Goal: Information Seeking & Learning: Check status

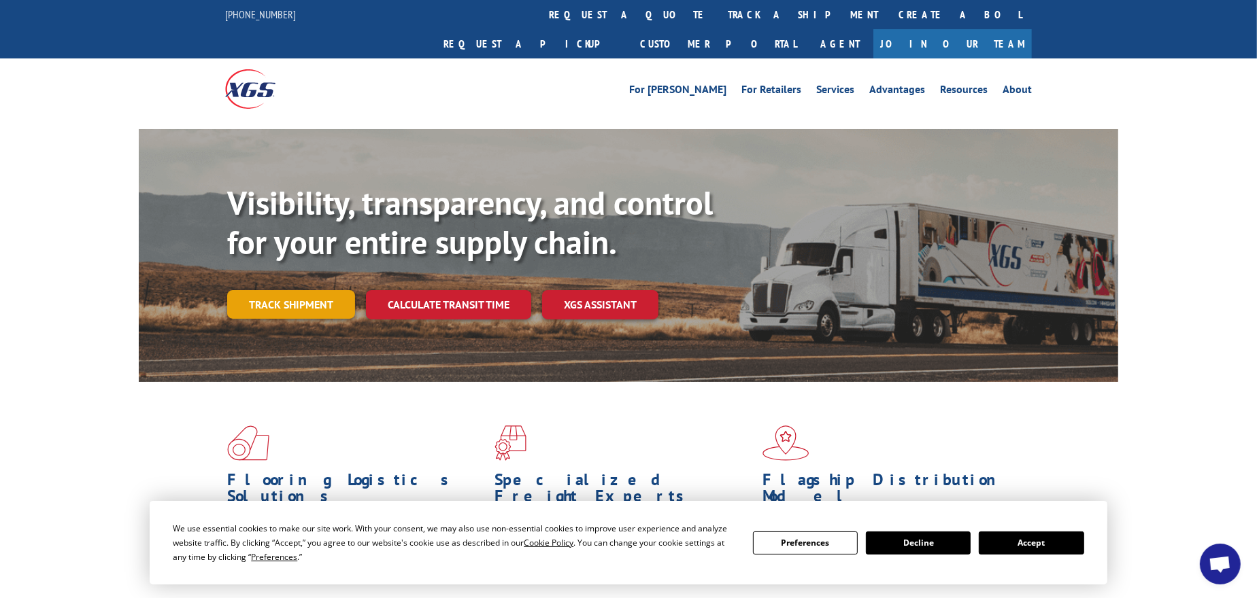
click at [318, 290] on link "Track shipment" at bounding box center [291, 304] width 128 height 29
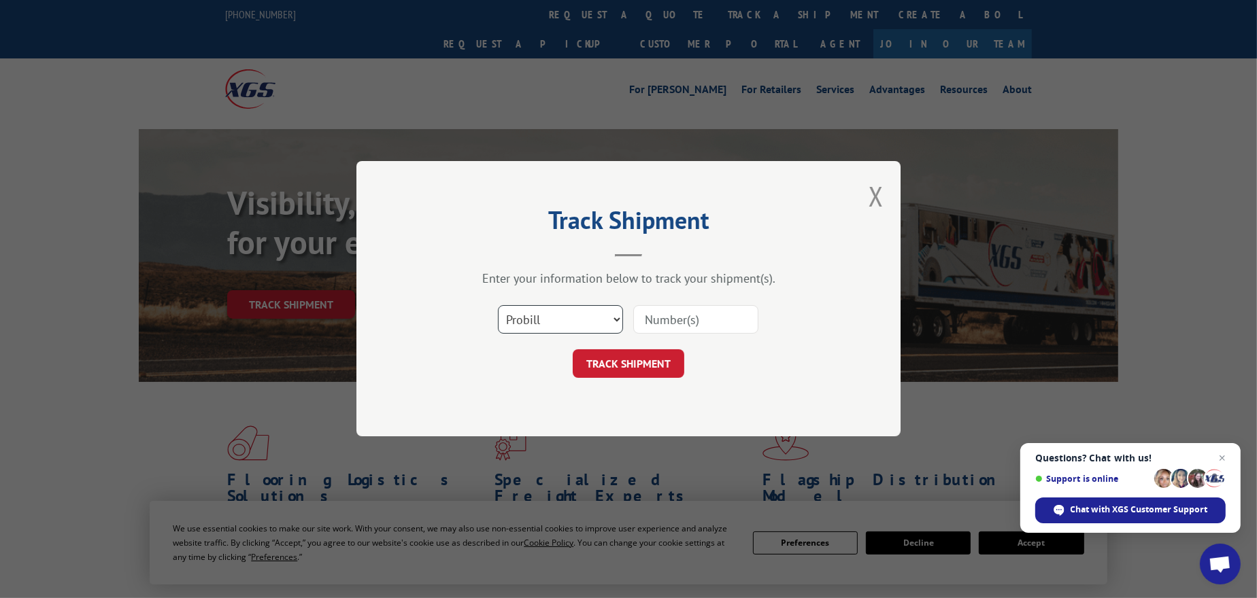
click at [592, 313] on select "Select category... Probill BOL PO" at bounding box center [560, 320] width 125 height 29
select select "po"
click at [498, 306] on select "Select category... Probill BOL PO" at bounding box center [560, 320] width 125 height 29
click at [682, 316] on input at bounding box center [695, 320] width 125 height 29
paste input "67500342"
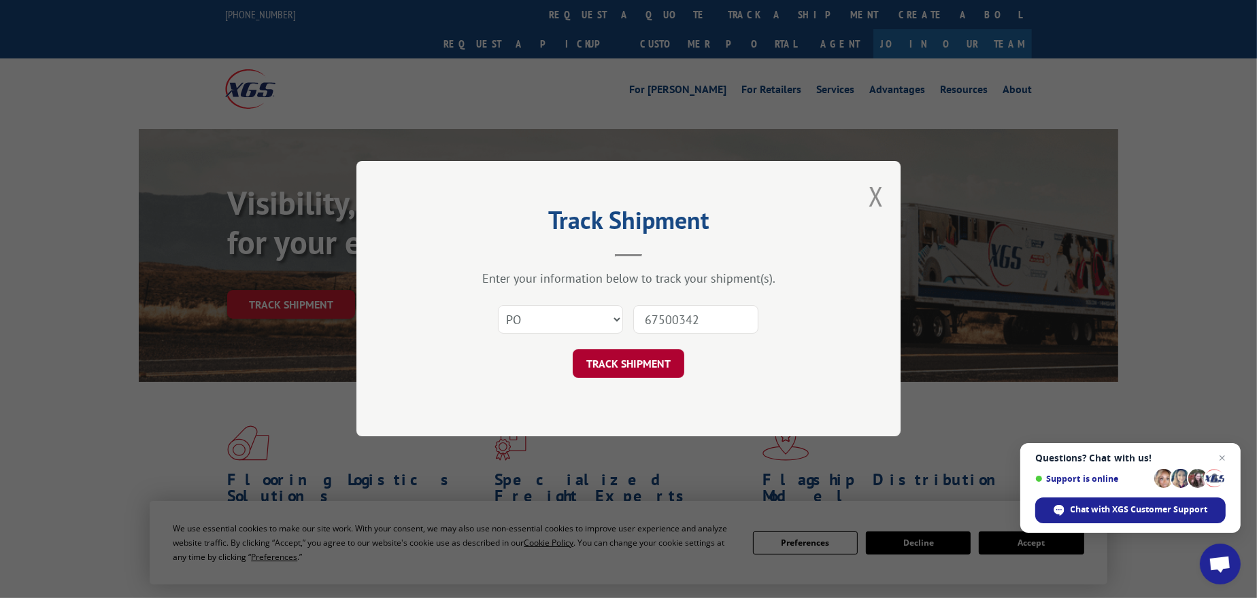
type input "67500342"
click at [634, 371] on button "TRACK SHIPMENT" at bounding box center [629, 364] width 112 height 29
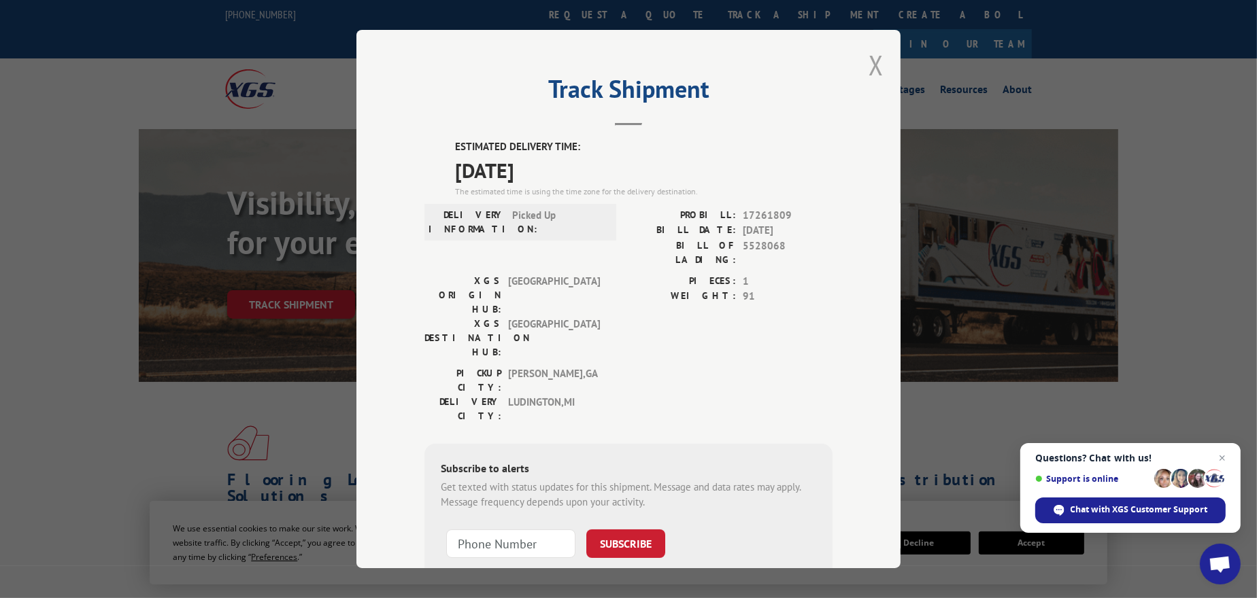
click at [870, 69] on button "Close modal" at bounding box center [875, 65] width 15 height 36
